Goal: Task Accomplishment & Management: Use online tool/utility

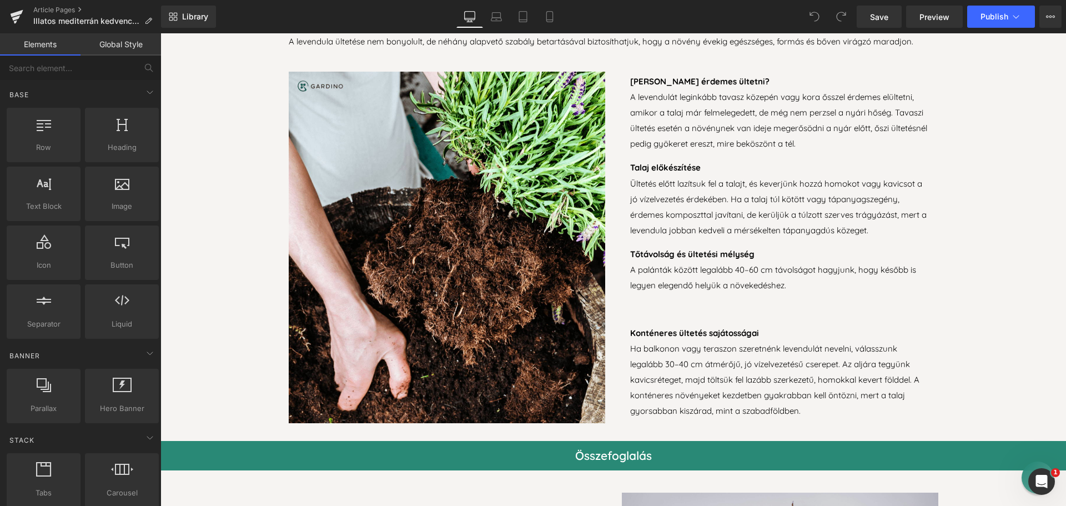
scroll to position [1888, 0]
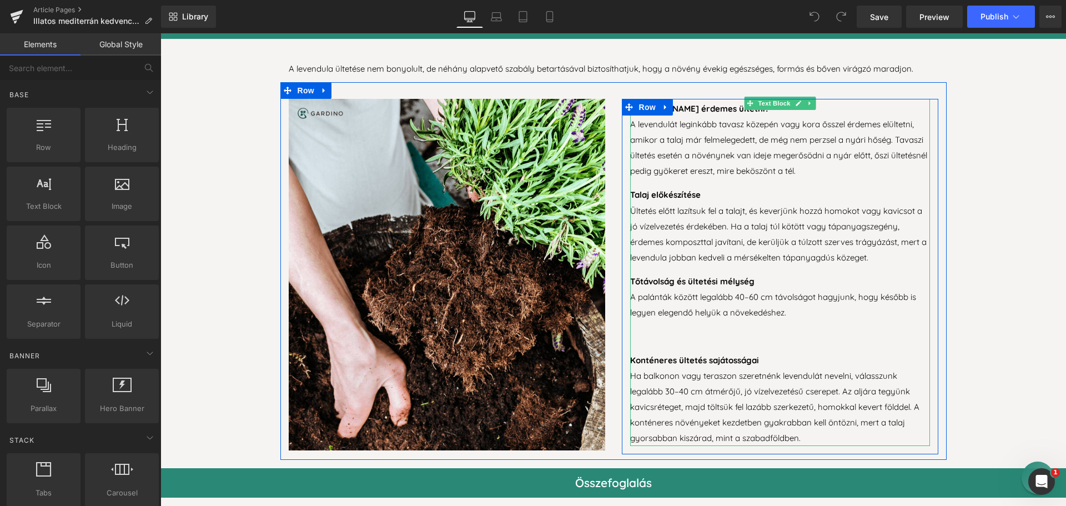
click at [645, 333] on p "To enrich screen reader interactions, please activate Accessibility in Grammarl…" at bounding box center [780, 337] width 300 height 16
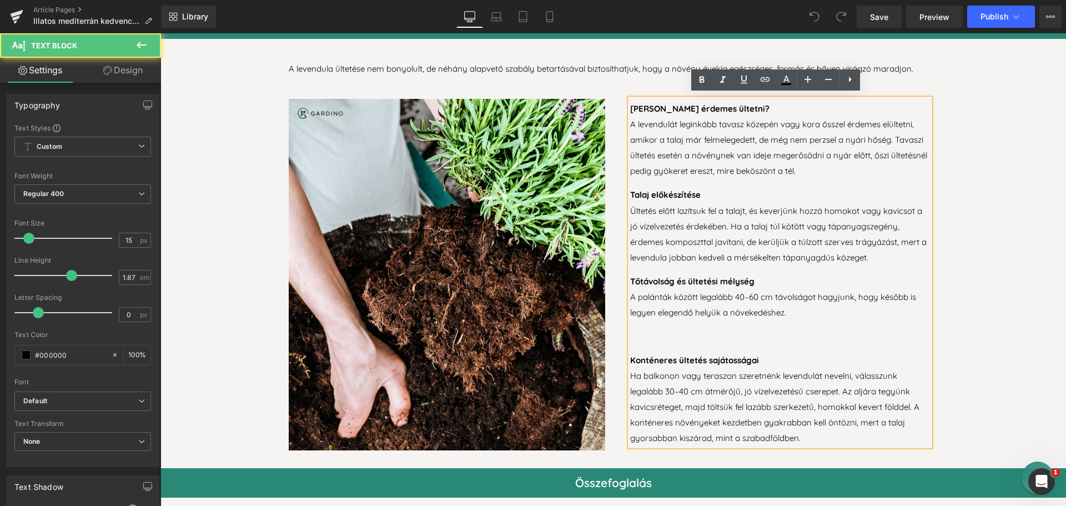
click at [643, 331] on p "To enrich screen reader interactions, please activate Accessibility in Grammarl…" at bounding box center [780, 337] width 300 height 16
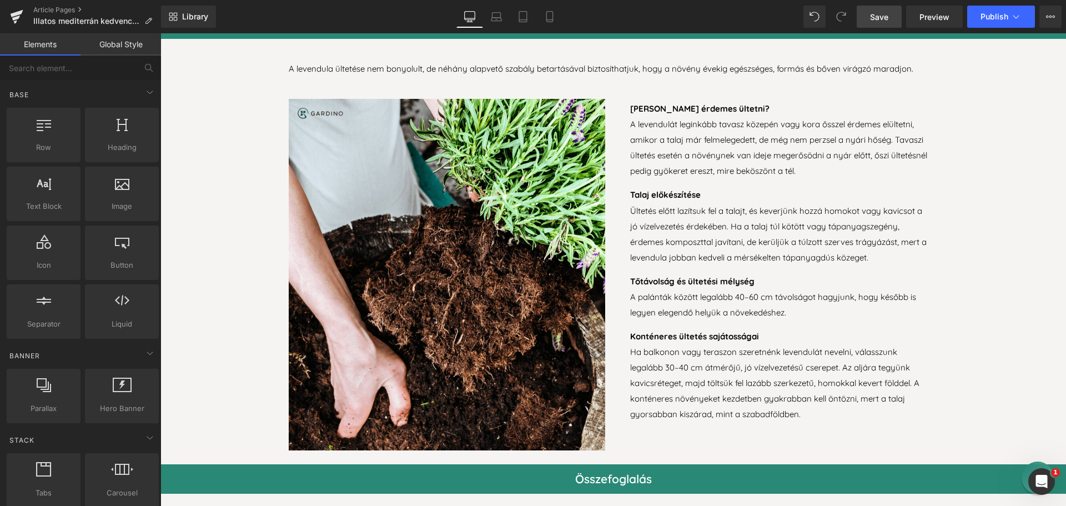
click at [887, 17] on span "Save" at bounding box center [879, 17] width 18 height 12
